Goal: Transaction & Acquisition: Obtain resource

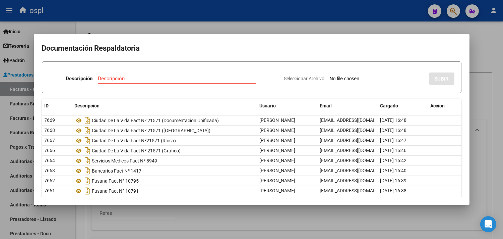
scroll to position [0, 121]
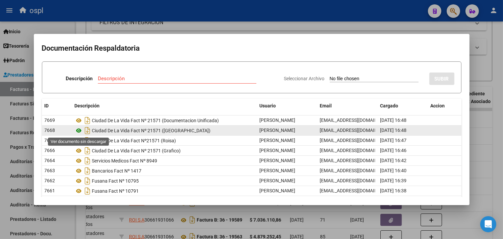
click at [79, 130] on icon at bounding box center [79, 130] width 9 height 8
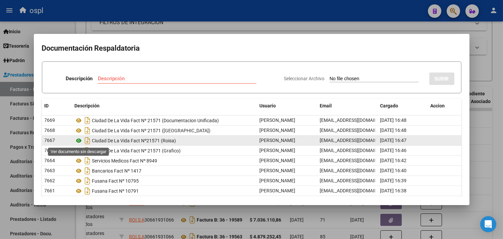
click at [78, 140] on icon at bounding box center [79, 141] width 9 height 8
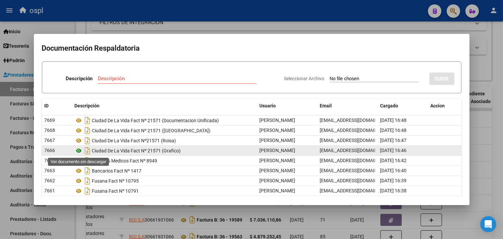
click at [78, 152] on icon at bounding box center [79, 151] width 9 height 8
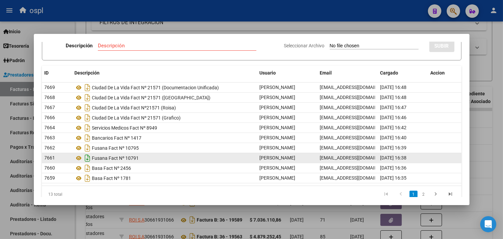
scroll to position [43, 0]
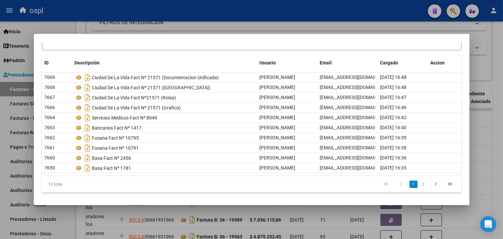
click at [221, 27] on div at bounding box center [251, 119] width 503 height 239
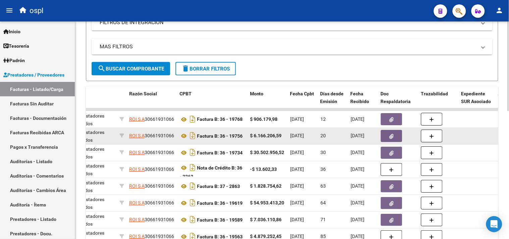
click at [394, 135] on button "button" at bounding box center [391, 136] width 21 height 12
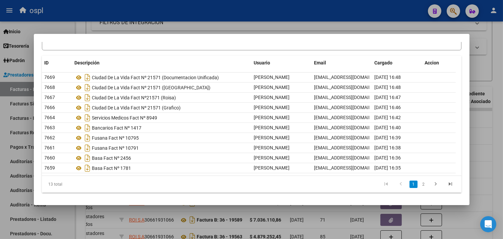
click at [310, 30] on div at bounding box center [251, 119] width 503 height 239
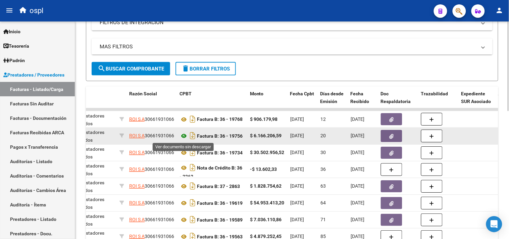
click at [184, 136] on icon at bounding box center [183, 136] width 9 height 8
click at [194, 136] on icon "Descargar documento" at bounding box center [192, 135] width 9 height 11
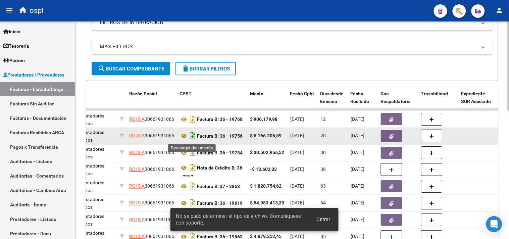
click at [192, 135] on icon "Descargar documento" at bounding box center [192, 135] width 9 height 11
click at [326, 221] on span "Cerrar" at bounding box center [324, 219] width 14 height 6
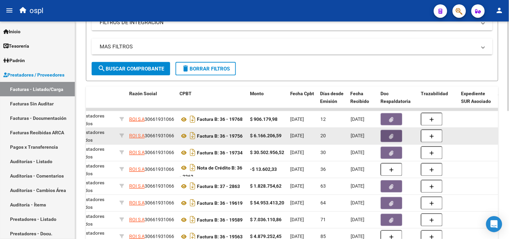
click at [392, 136] on icon "button" at bounding box center [391, 136] width 4 height 5
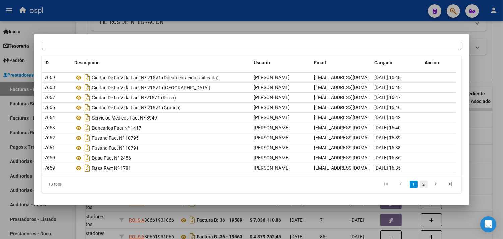
click at [420, 183] on link "2" at bounding box center [424, 183] width 8 height 7
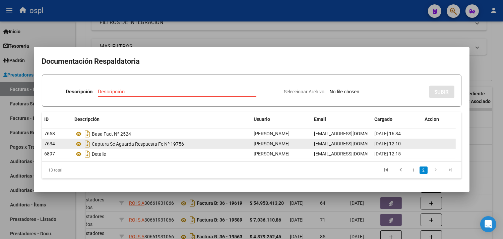
scroll to position [0, 0]
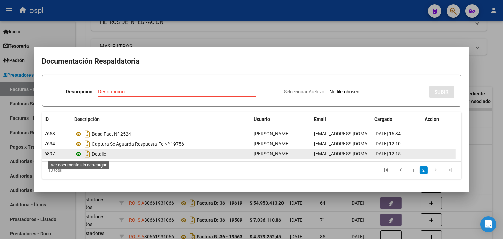
click at [78, 153] on icon at bounding box center [79, 154] width 9 height 8
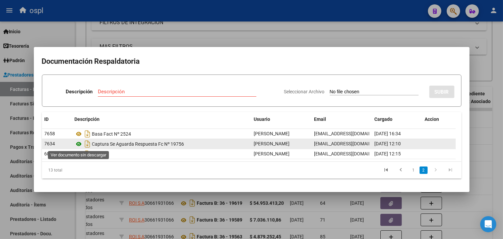
click at [78, 143] on icon at bounding box center [79, 144] width 9 height 8
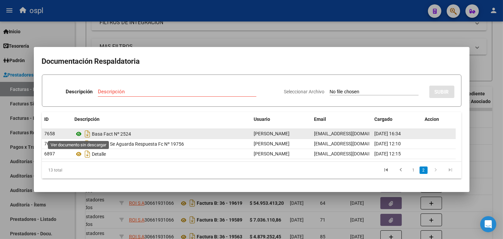
click at [78, 133] on icon at bounding box center [79, 134] width 9 height 8
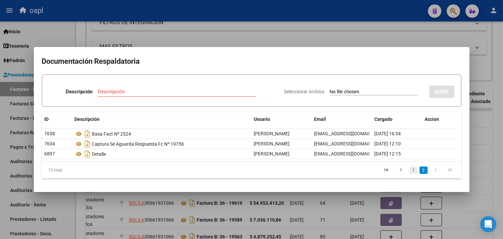
click at [412, 170] on link "1" at bounding box center [414, 169] width 8 height 7
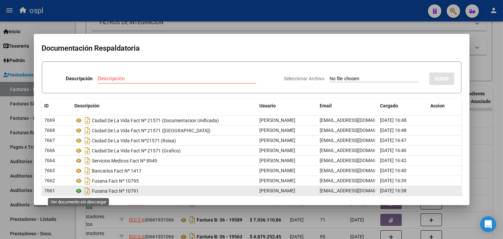
click at [79, 191] on icon at bounding box center [79, 191] width 9 height 8
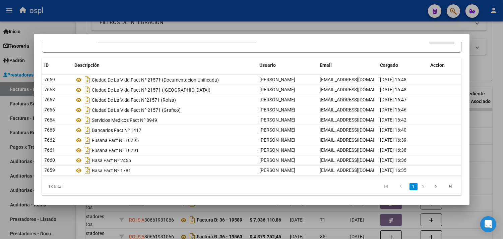
scroll to position [43, 0]
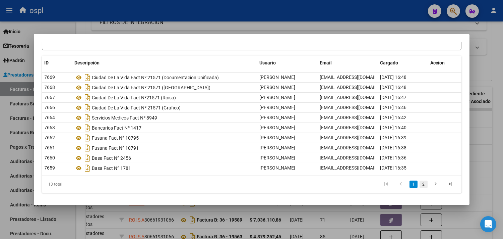
click at [420, 185] on link "2" at bounding box center [424, 183] width 8 height 7
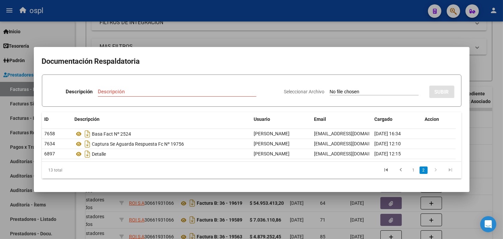
scroll to position [0, 0]
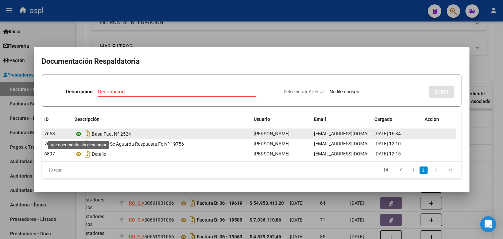
click at [79, 133] on icon at bounding box center [79, 134] width 9 height 8
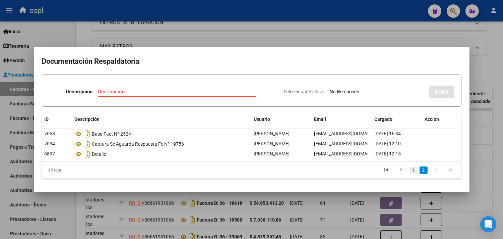
click at [414, 170] on link "1" at bounding box center [414, 169] width 8 height 7
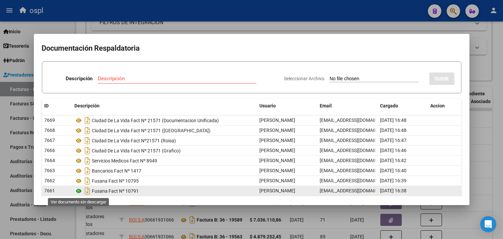
click at [78, 192] on icon at bounding box center [79, 191] width 9 height 8
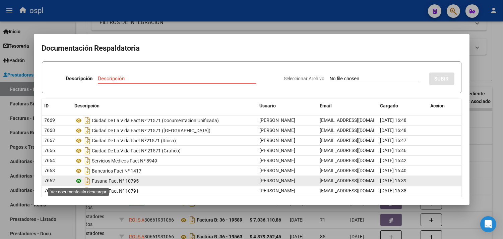
click at [79, 179] on icon at bounding box center [79, 181] width 9 height 8
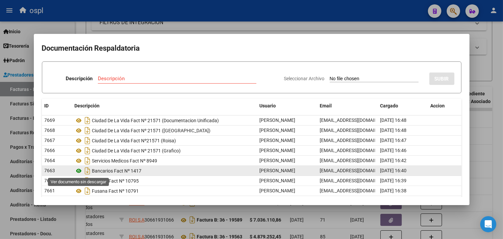
click at [78, 171] on icon at bounding box center [79, 171] width 9 height 8
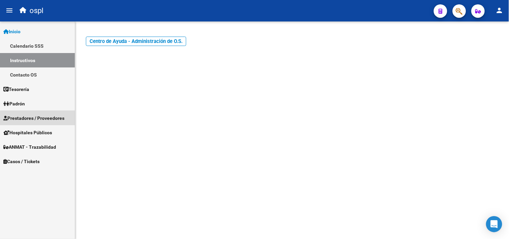
click at [39, 120] on span "Prestadores / Proveedores" at bounding box center [33, 117] width 61 height 7
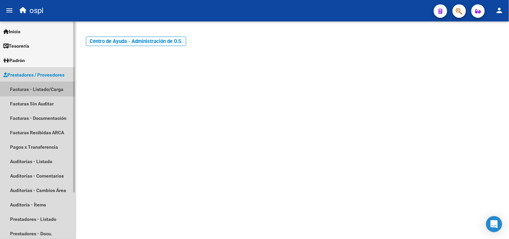
click at [46, 89] on link "Facturas - Listado/Carga" at bounding box center [37, 89] width 75 height 14
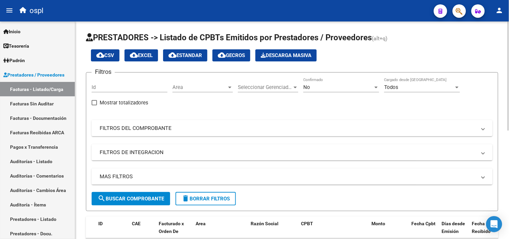
click at [138, 129] on mat-panel-title "FILTROS DEL COMPROBANTE" at bounding box center [288, 127] width 377 height 7
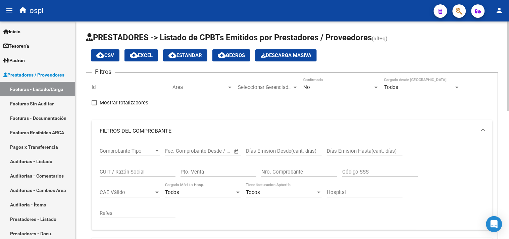
click at [108, 174] on input "CUIT / Razón Social" at bounding box center [138, 172] width 76 height 6
type input "ROI"
click at [329, 87] on div "No" at bounding box center [338, 87] width 70 height 6
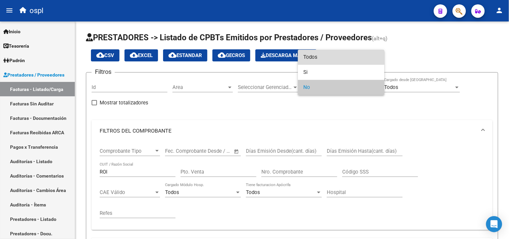
click at [320, 58] on span "Todos" at bounding box center [341, 57] width 76 height 15
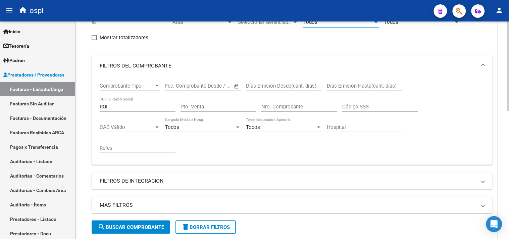
scroll to position [74, 0]
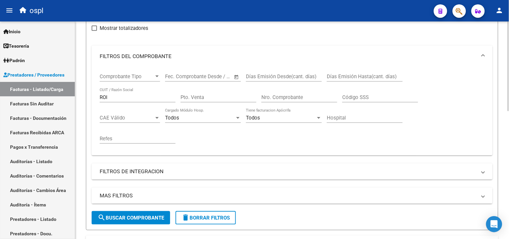
click at [140, 215] on span "search Buscar Comprobante" at bounding box center [131, 218] width 66 height 6
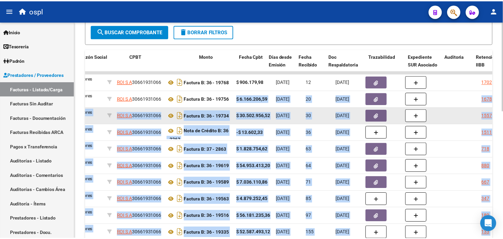
scroll to position [0, 197]
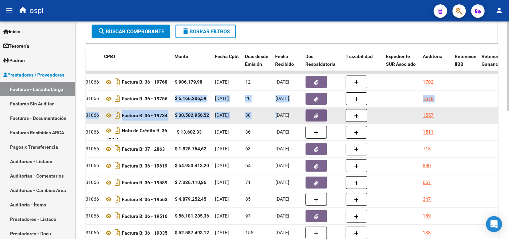
drag, startPoint x: 372, startPoint y: 99, endPoint x: 279, endPoint y: 110, distance: 94.2
click at [279, 110] on datatable-scroller "32220 410 - Roisa Prestadores Privados ROI S A 30661931066 Factura B: 36 - 1976…" at bounding box center [95, 156] width 412 height 171
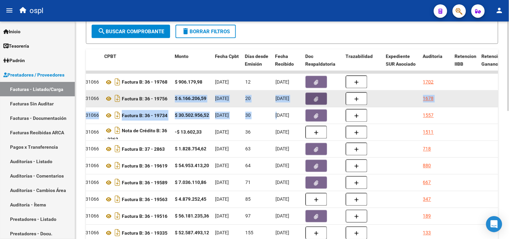
click at [316, 98] on icon "button" at bounding box center [316, 99] width 4 height 5
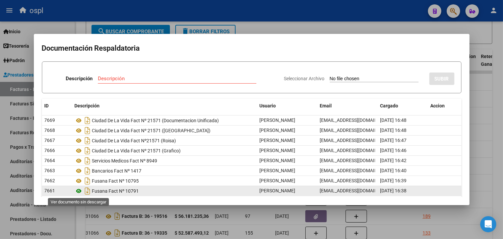
click at [78, 192] on icon at bounding box center [79, 191] width 9 height 8
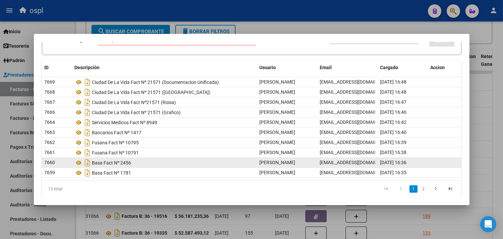
scroll to position [43, 0]
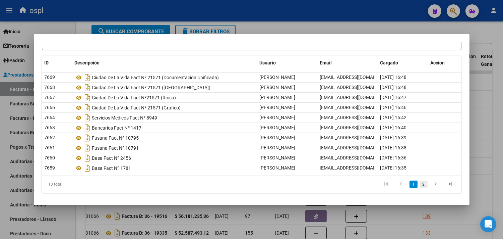
click at [420, 184] on link "2" at bounding box center [424, 183] width 8 height 7
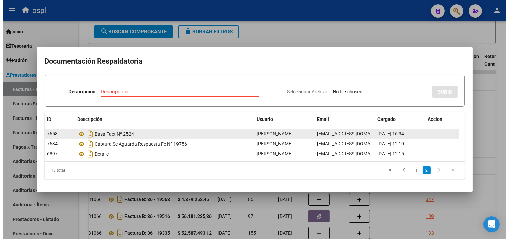
scroll to position [0, 0]
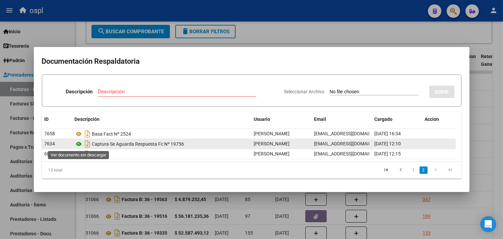
click at [75, 145] on icon at bounding box center [79, 144] width 9 height 8
